Goal: Understand site structure: Understand site structure

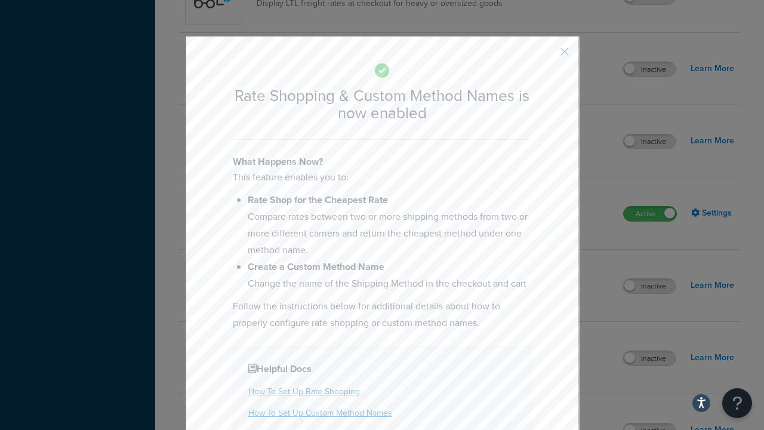
click at [547, 56] on button "button" at bounding box center [547, 55] width 3 height 3
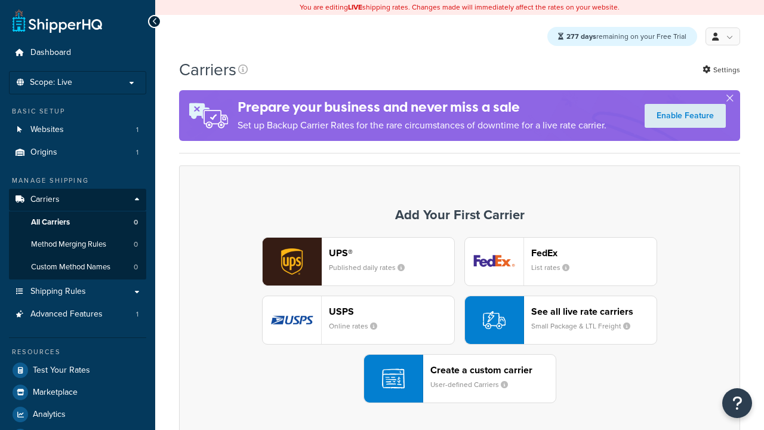
click at [561, 321] on div "See all live rate carriers Small Package & LTL Freight" at bounding box center [593, 320] width 125 height 29
